Goal: Transaction & Acquisition: Subscribe to service/newsletter

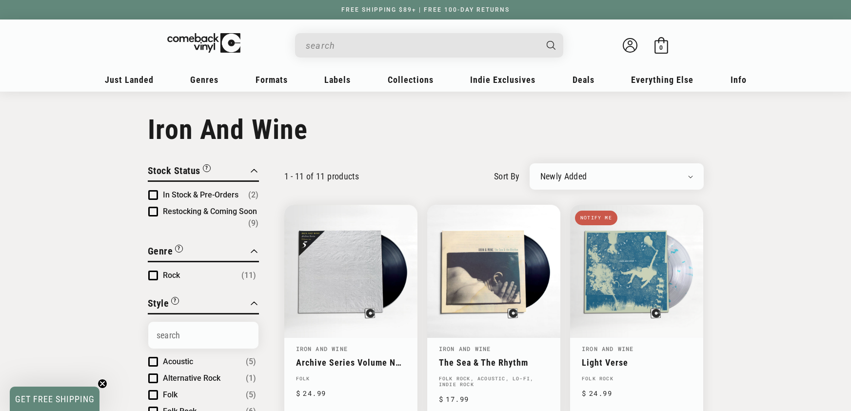
scroll to position [242, 0]
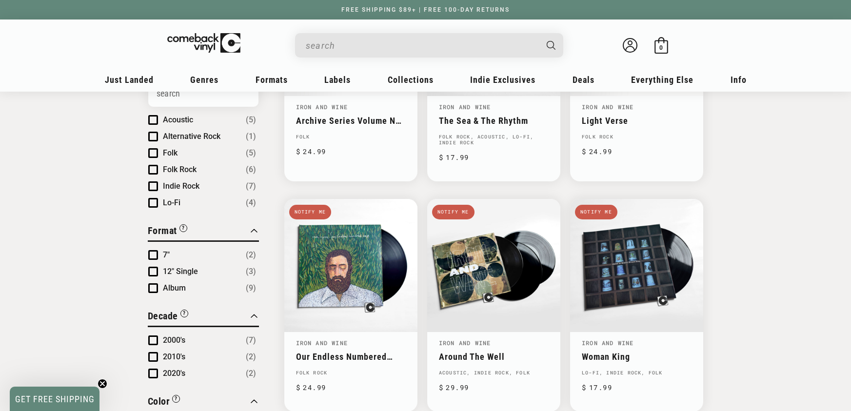
click at [310, 39] on input "When autocomplete results are available use up and down arrows to review and en…" at bounding box center [421, 46] width 231 height 20
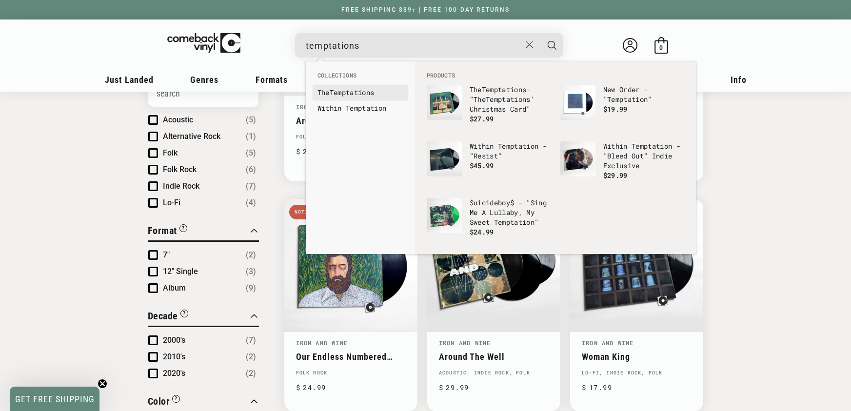
type input "temptations"
click at [357, 93] on b "Temptations" at bounding box center [352, 92] width 45 height 9
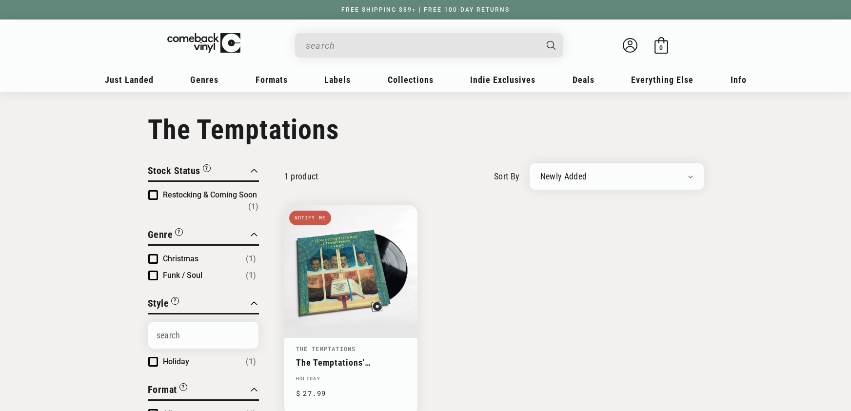
click at [338, 39] on input "When autocomplete results are available use up and down arrows to review and en…" at bounding box center [421, 46] width 231 height 20
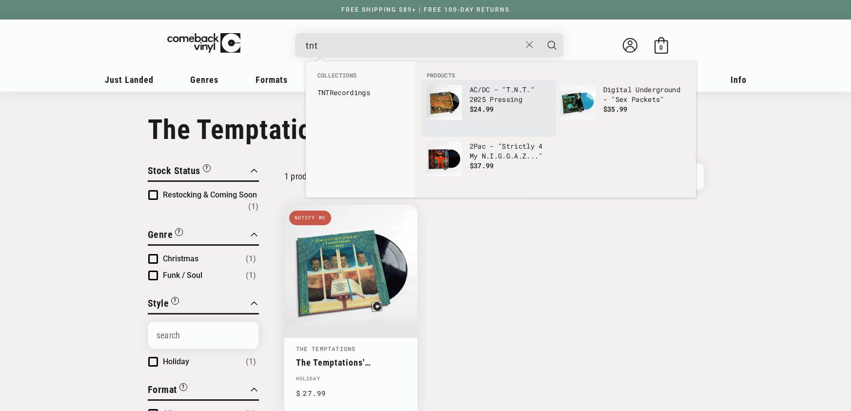
type input "tnt"
click at [501, 94] on p "AC/DC - "T.N.T." 2025 Pressing" at bounding box center [510, 95] width 81 height 20
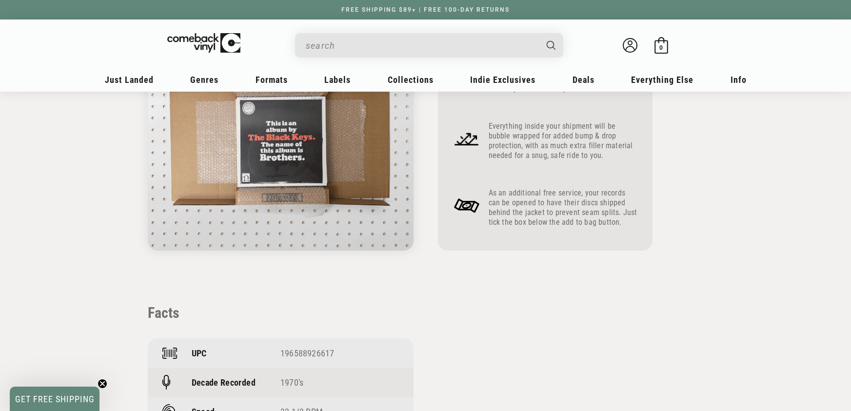
scroll to position [524, 0]
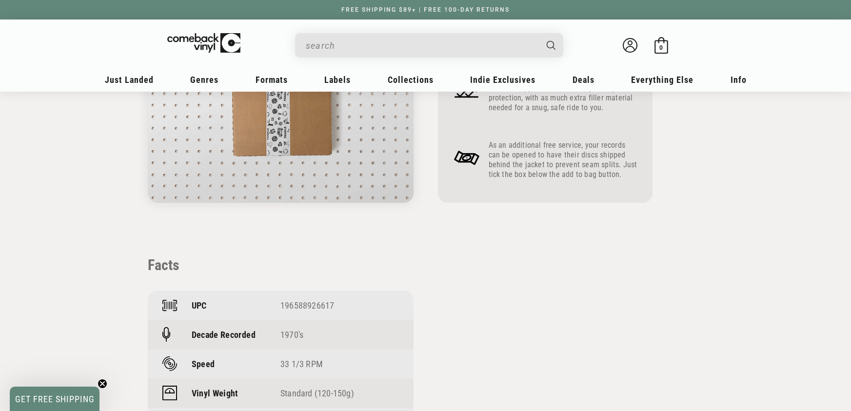
click at [303, 313] on div "UPC 196588926617" at bounding box center [281, 305] width 266 height 29
click at [307, 307] on div "196588926617" at bounding box center [339, 305] width 118 height 10
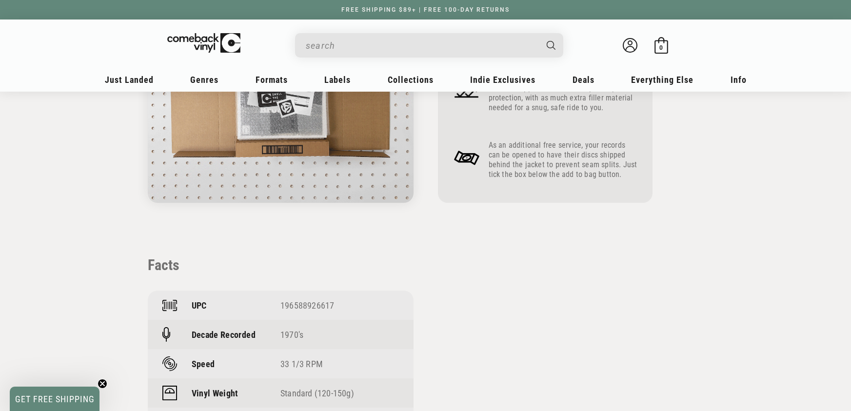
click at [307, 307] on div "196588926617" at bounding box center [339, 305] width 118 height 10
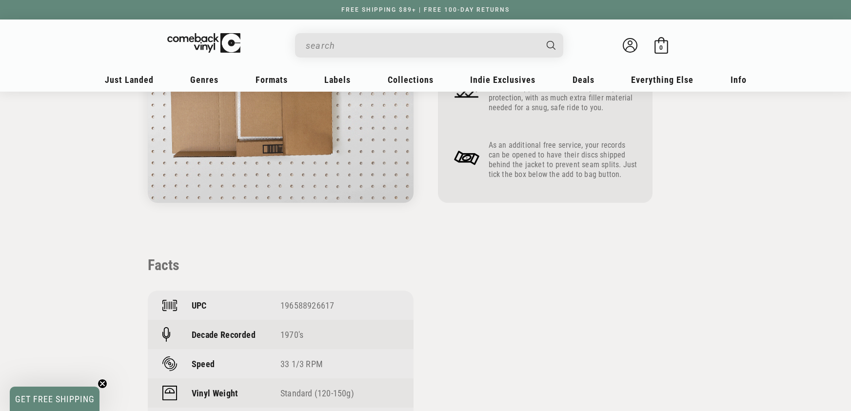
copy div "196588926617"
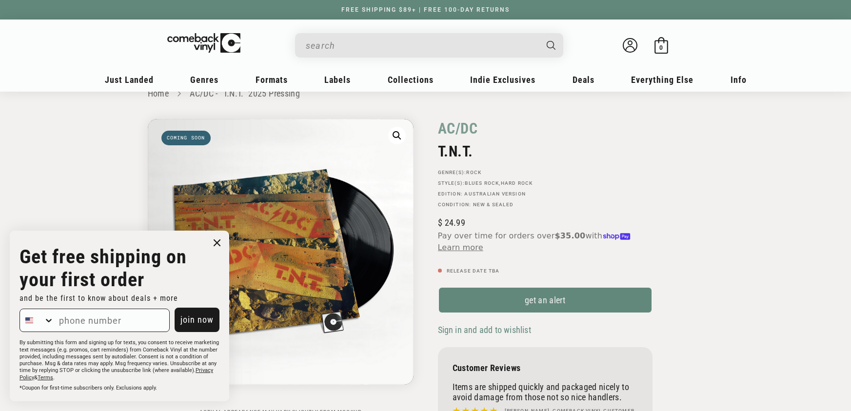
scroll to position [30, 0]
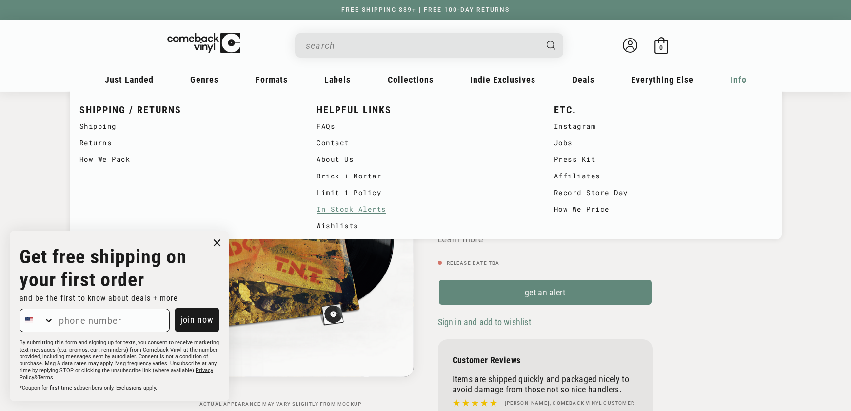
click at [399, 205] on link "In Stock Alerts" at bounding box center [425, 209] width 218 height 17
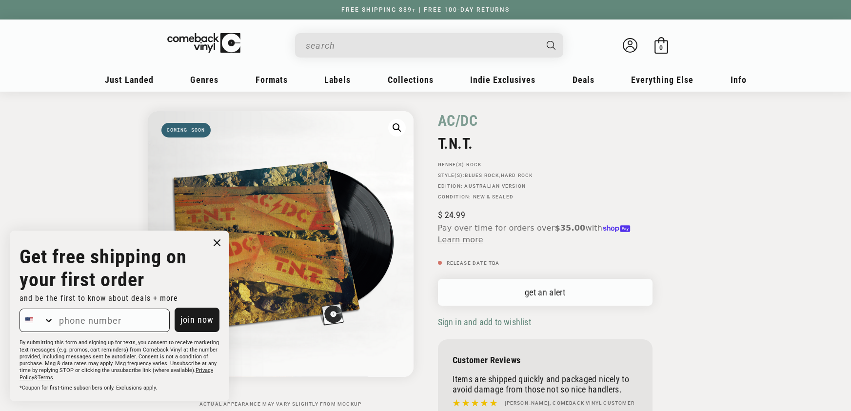
click at [497, 295] on link "get an alert" at bounding box center [545, 292] width 215 height 27
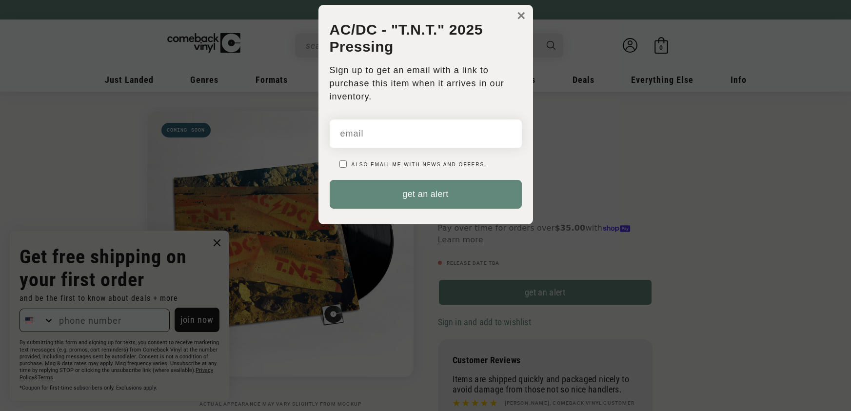
scroll to position [0, 0]
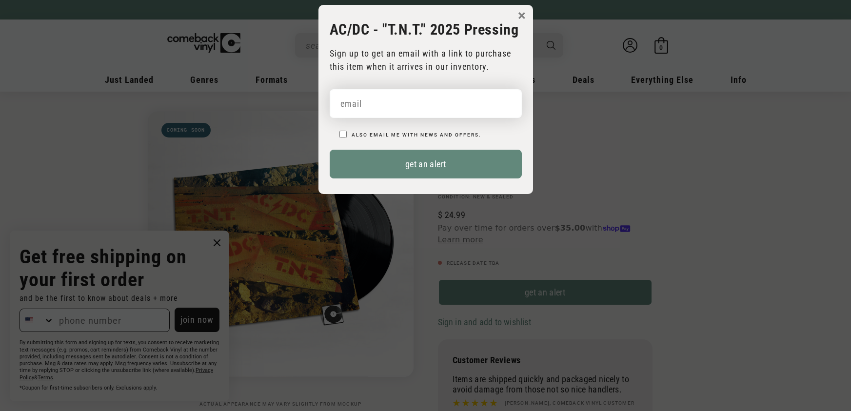
click at [434, 105] on input "email" at bounding box center [426, 103] width 192 height 29
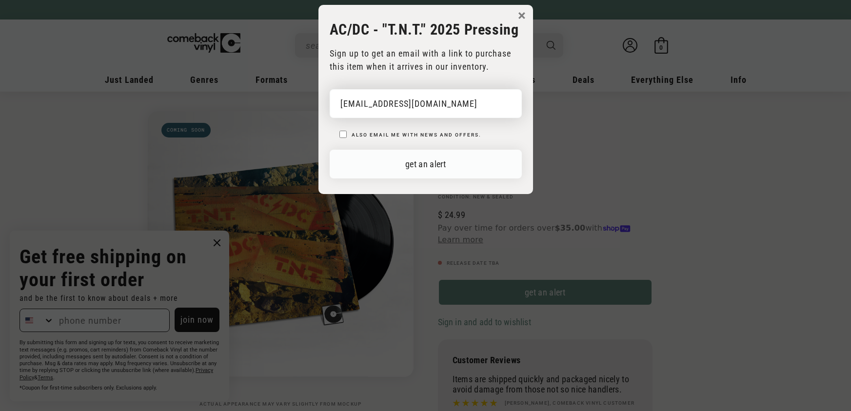
type input "craw10718@yahoo.com"
click at [449, 172] on button "get an alert" at bounding box center [426, 164] width 192 height 29
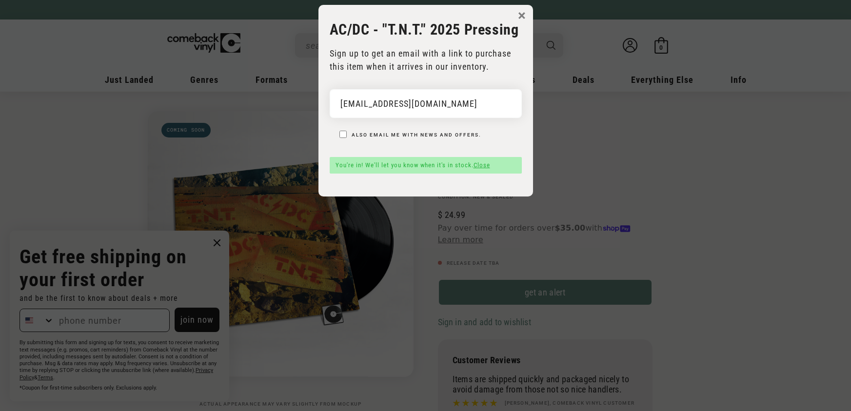
click at [523, 14] on button "×" at bounding box center [522, 15] width 8 height 15
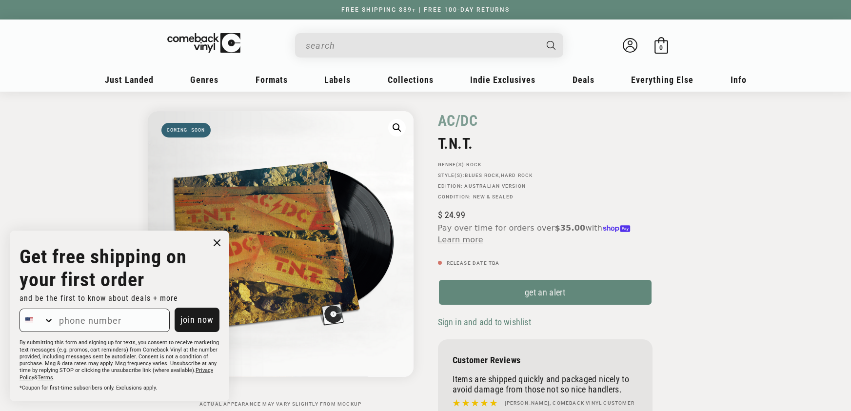
click at [217, 243] on icon "Close dialog" at bounding box center [217, 243] width 6 height 6
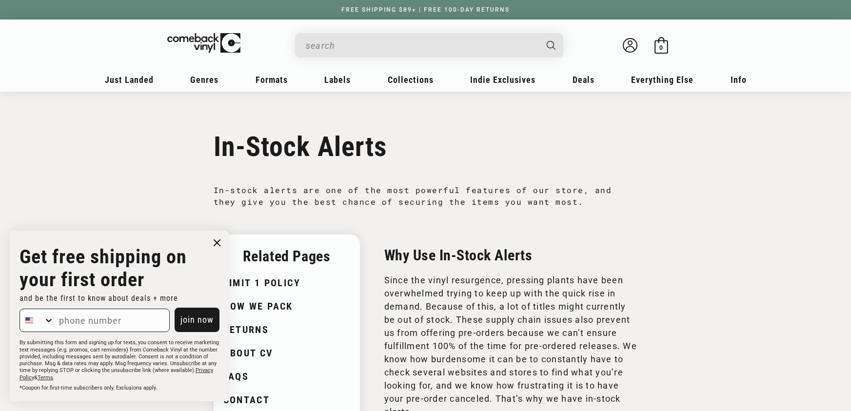
click at [219, 244] on icon "Close dialog" at bounding box center [217, 243] width 6 height 6
